Goal: Find specific page/section

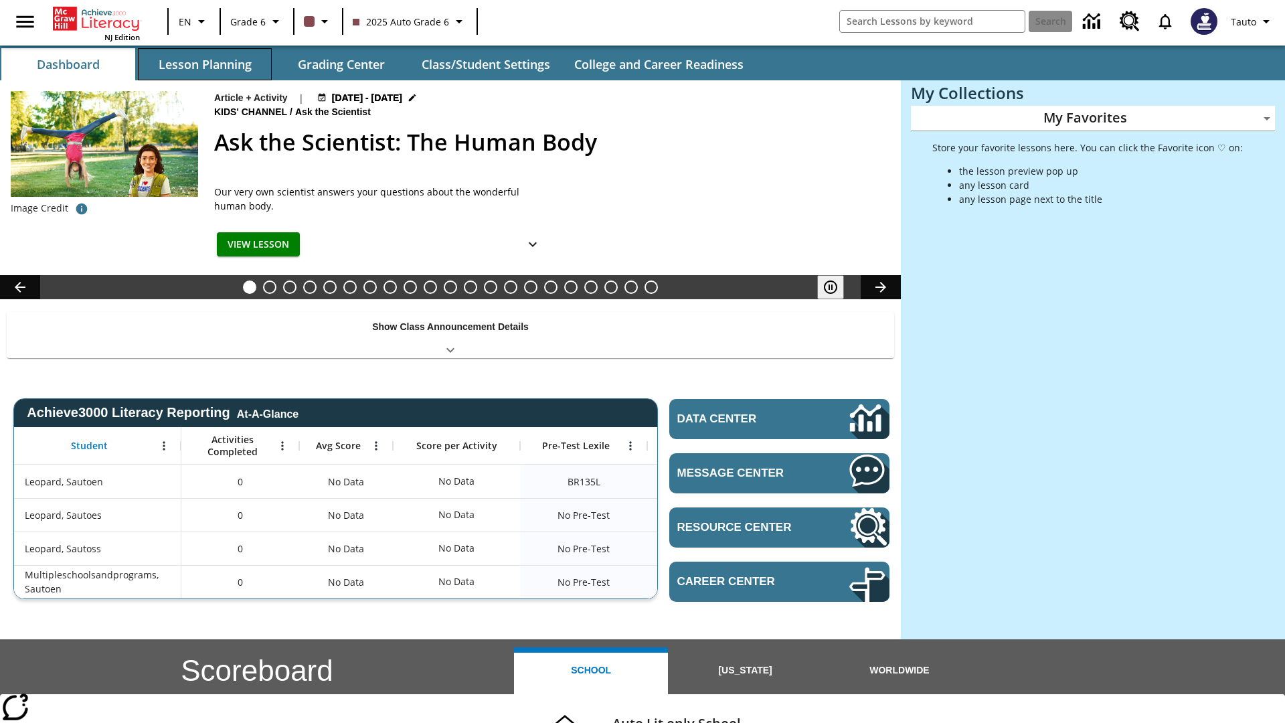
click at [205, 64] on button "Lesson Planning" at bounding box center [205, 64] width 134 height 32
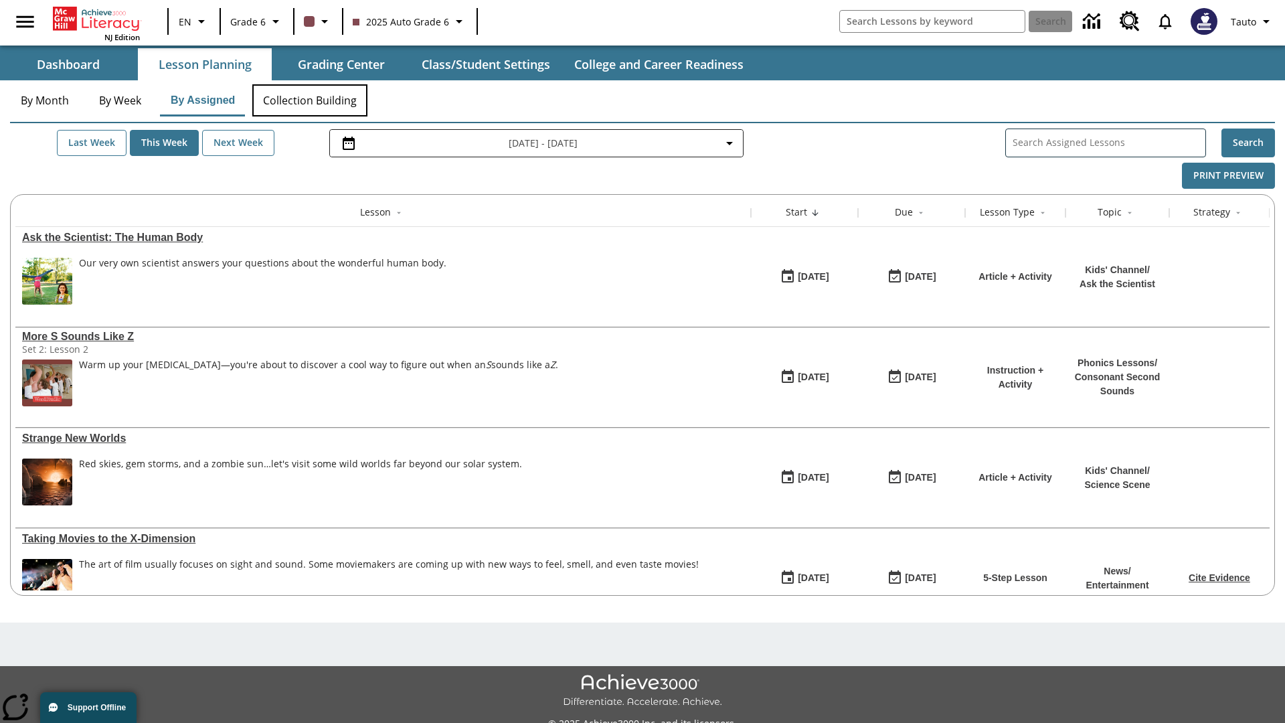
click at [309, 100] on button "Collection Building" at bounding box center [309, 100] width 115 height 32
